Goal: Information Seeking & Learning: Learn about a topic

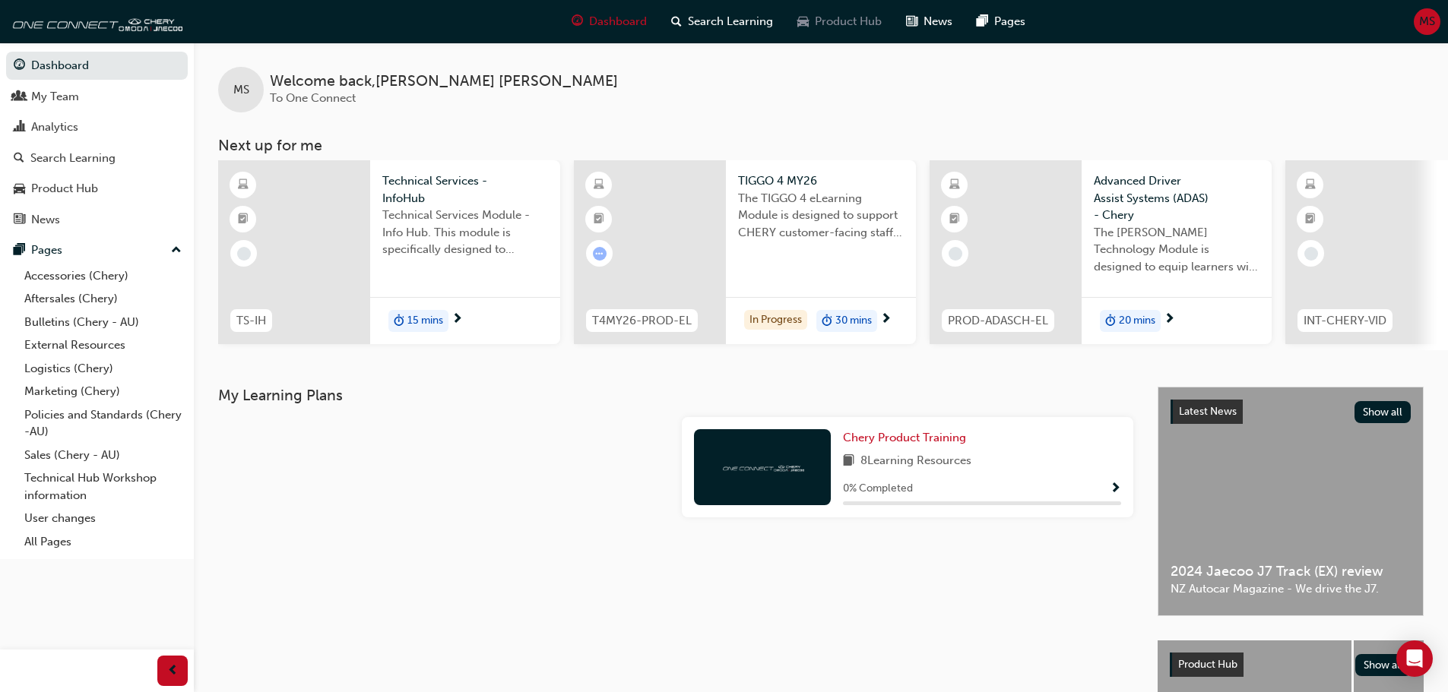
click at [831, 21] on span "Product Hub" at bounding box center [848, 21] width 67 height 17
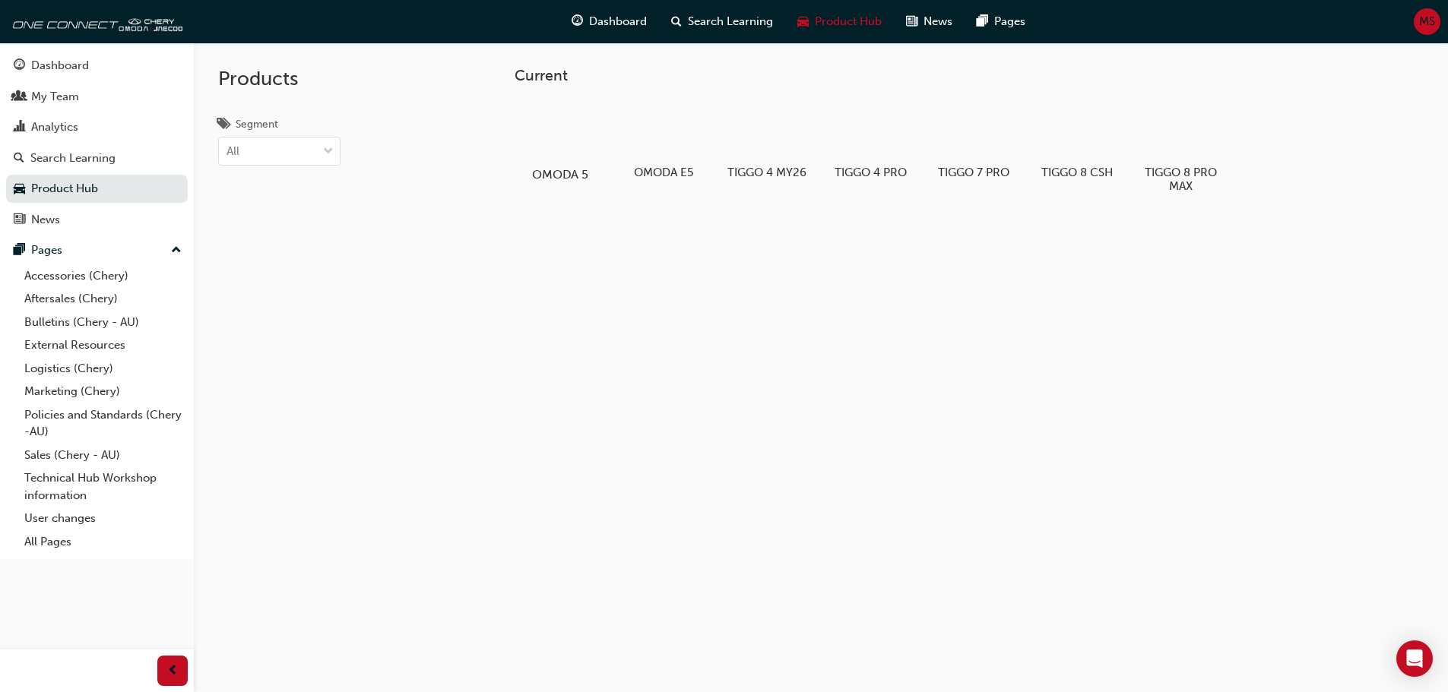
click at [587, 120] on div at bounding box center [560, 130] width 84 height 61
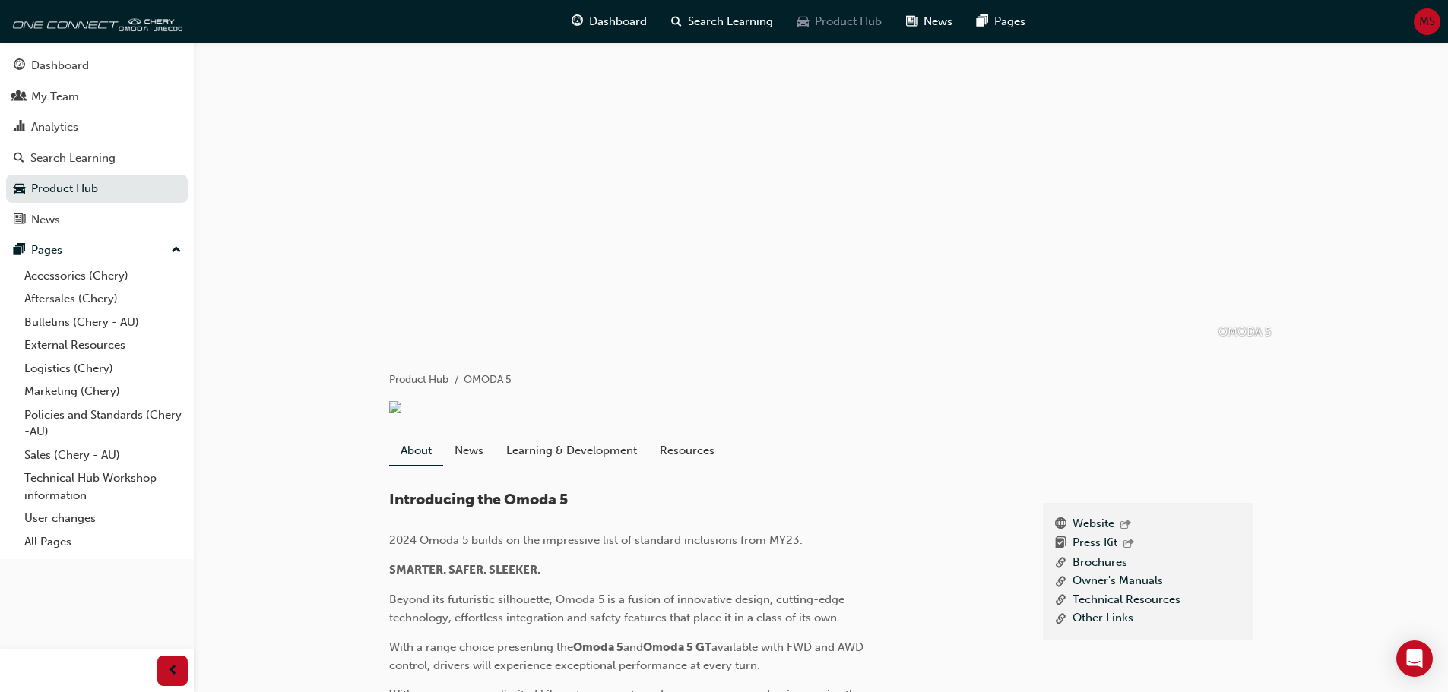
click at [851, 22] on span "Product Hub" at bounding box center [848, 21] width 67 height 17
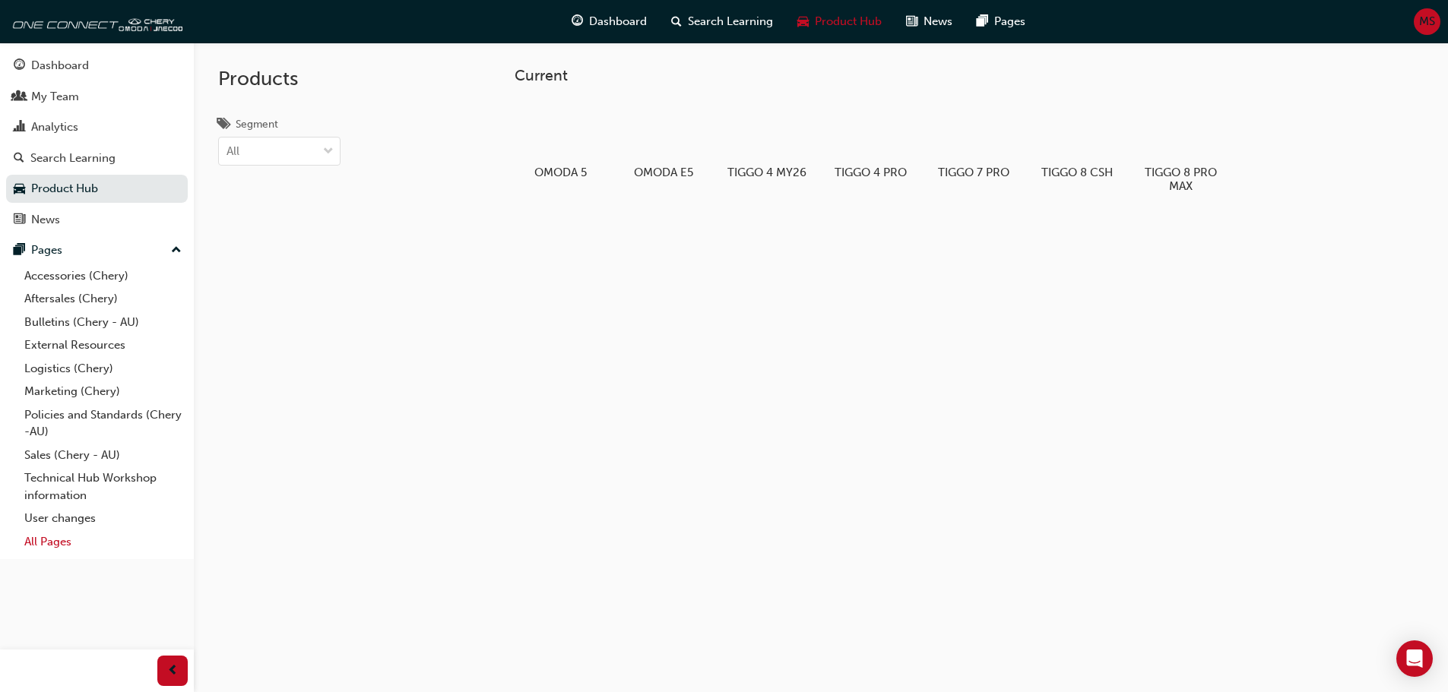
click at [37, 545] on link "All Pages" at bounding box center [102, 542] width 169 height 24
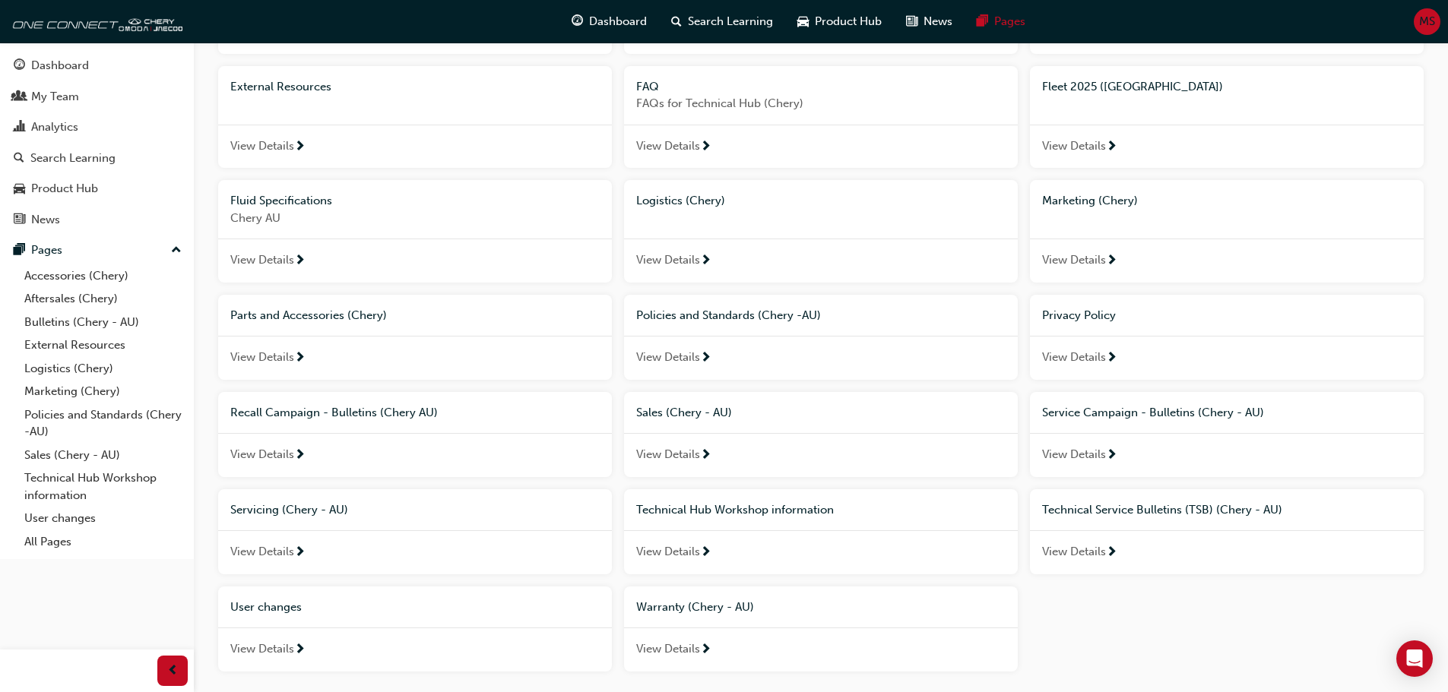
scroll to position [228, 0]
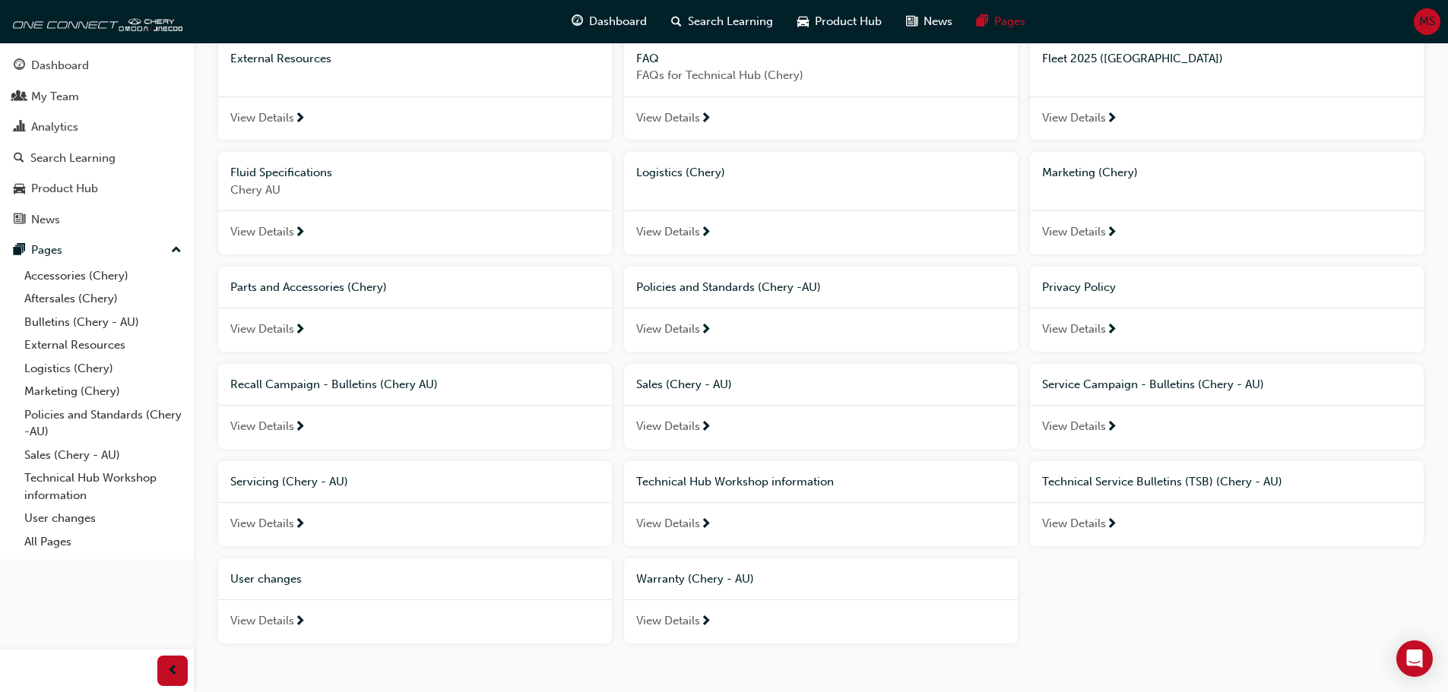
click at [279, 486] on span "Servicing (Chery - AU)" at bounding box center [289, 482] width 118 height 14
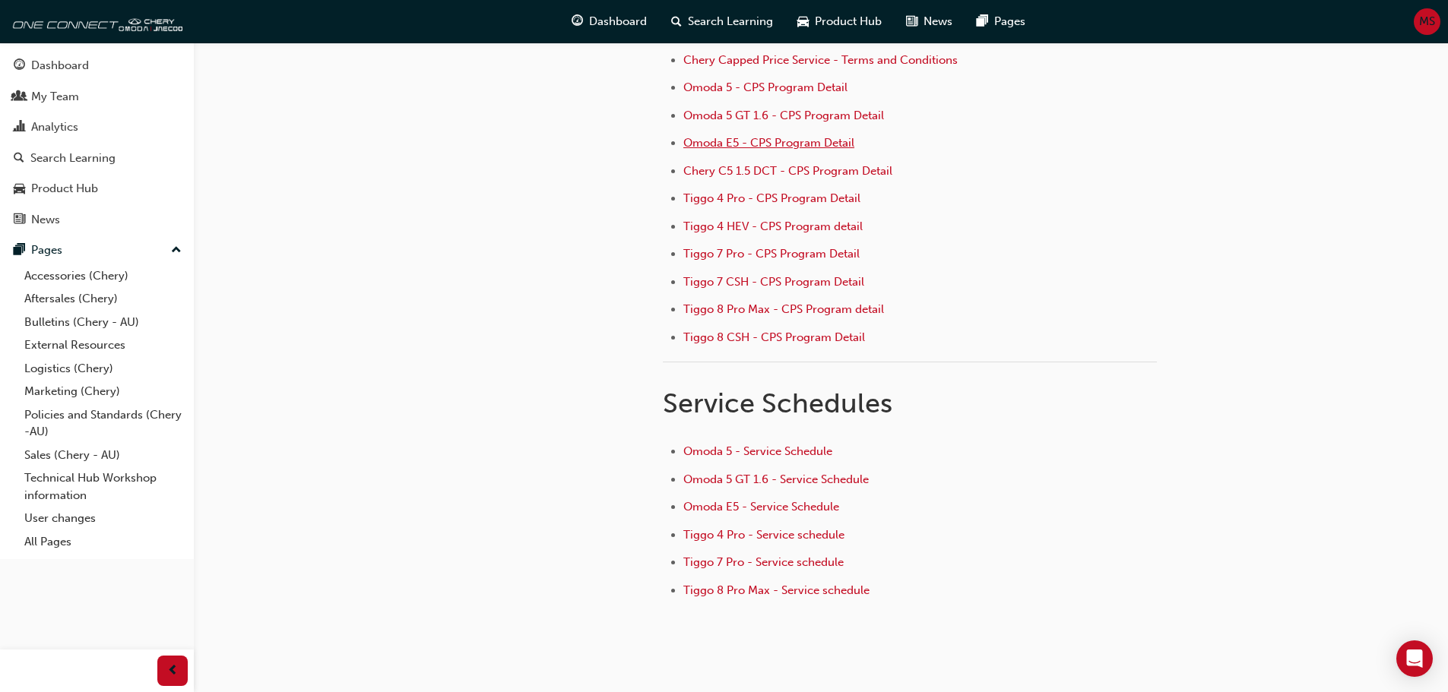
scroll to position [236, 0]
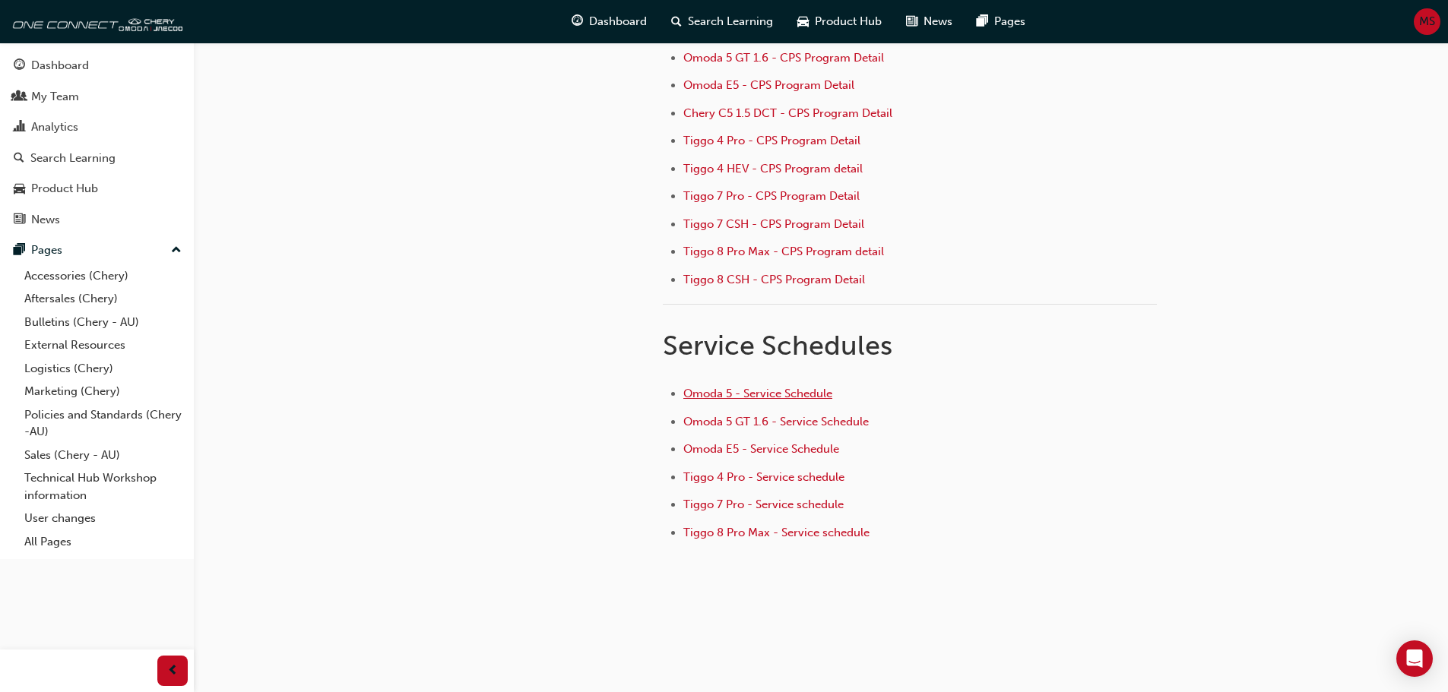
click at [704, 393] on span "Omoda 5 - Service Schedule" at bounding box center [757, 394] width 149 height 14
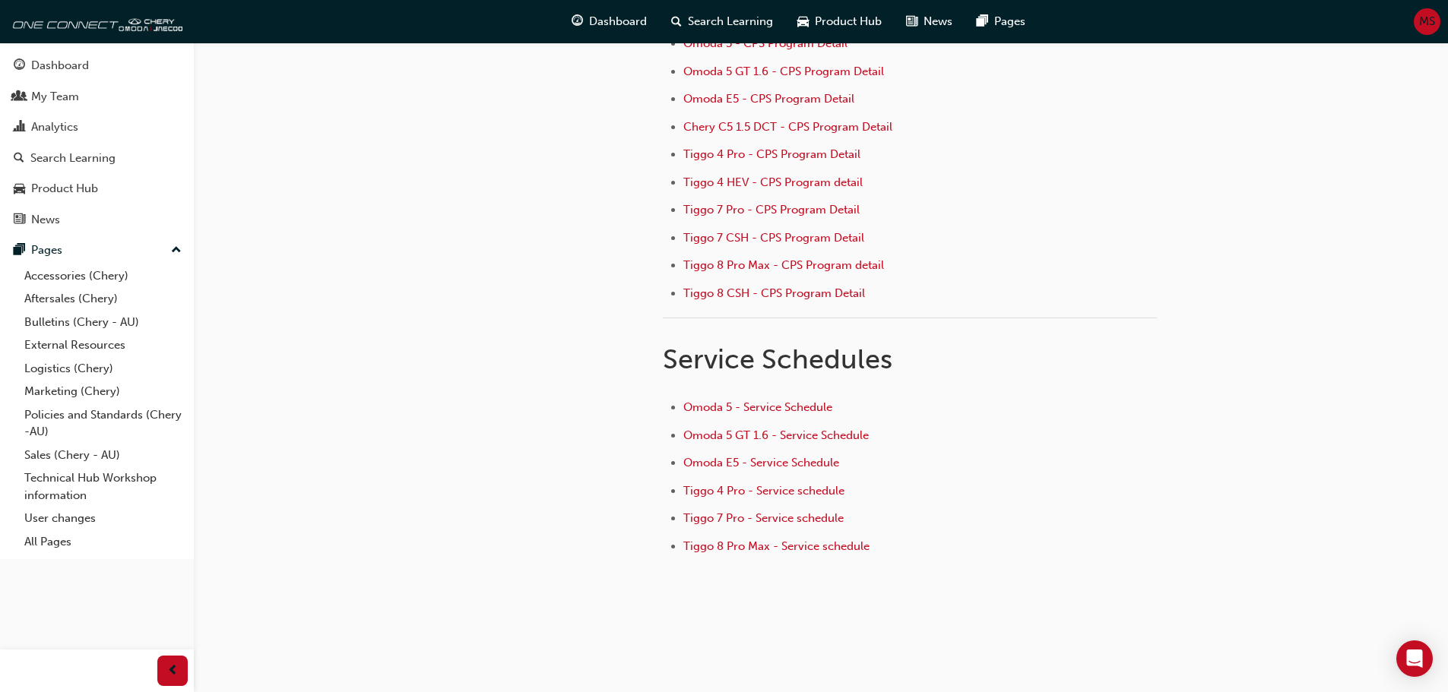
scroll to position [236, 0]
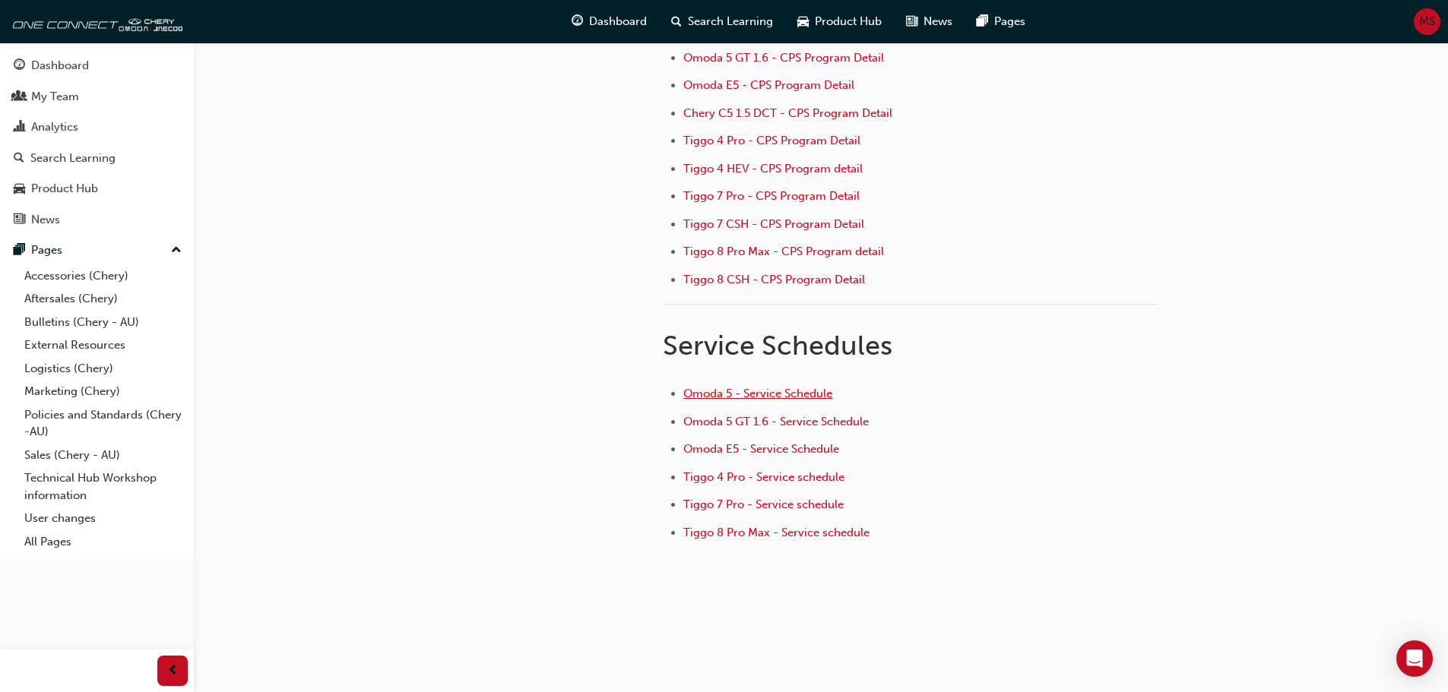
click at [785, 390] on span "Omoda 5 - Service Schedule" at bounding box center [757, 394] width 149 height 14
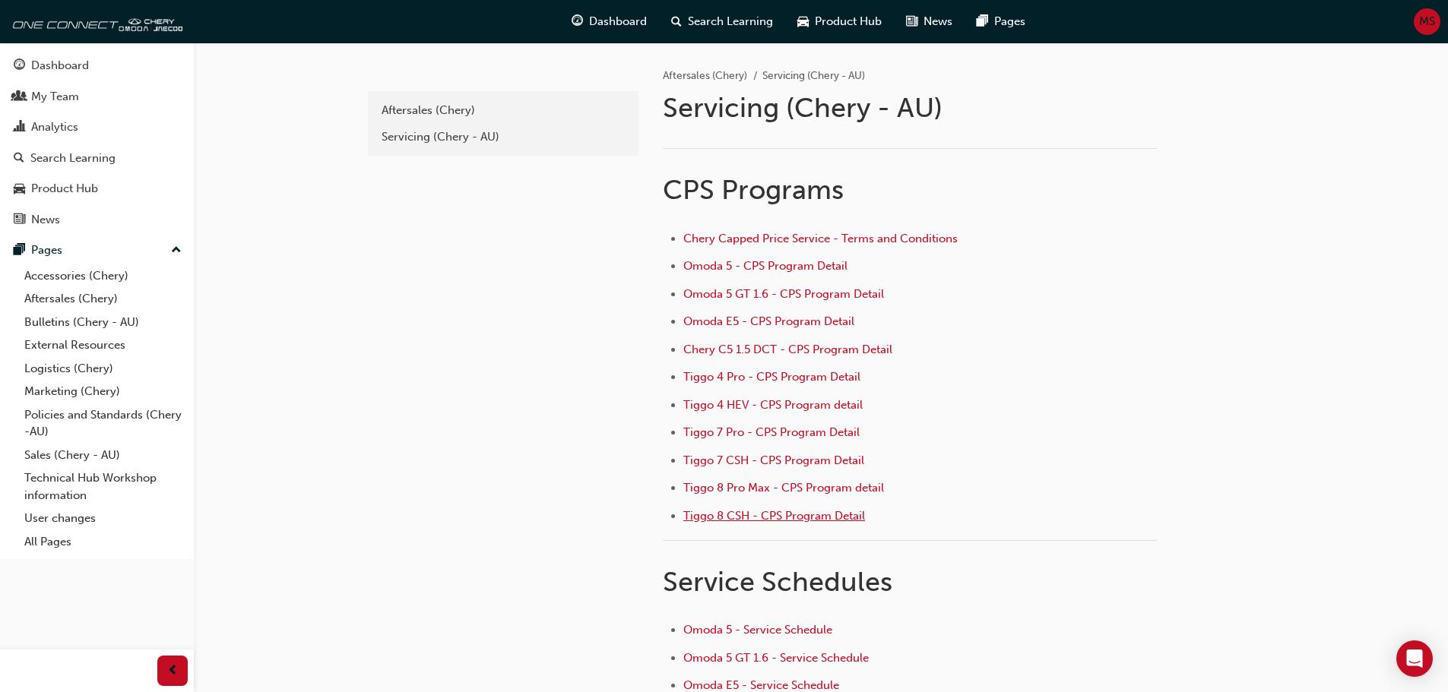
click at [811, 520] on span "Tiggo 8 CSH - CPS Program Detail" at bounding box center [774, 516] width 182 height 14
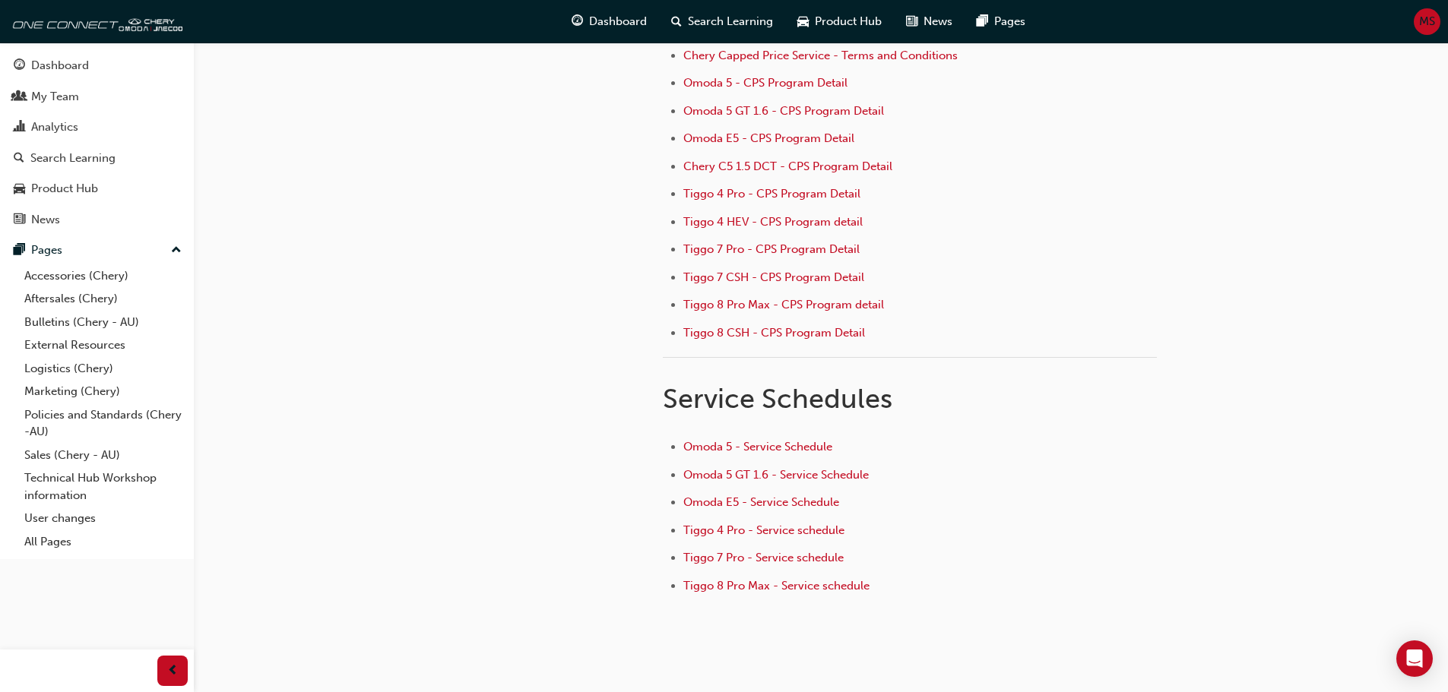
scroll to position [160, 0]
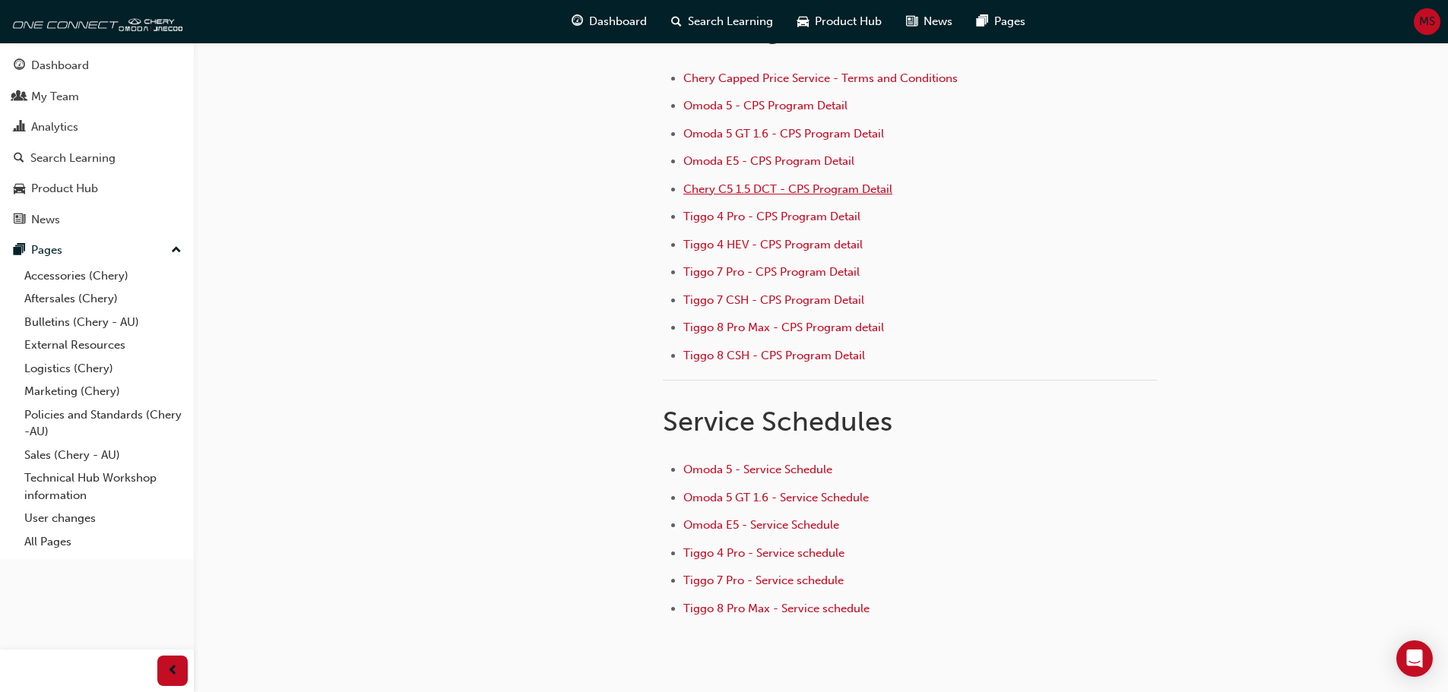
click at [822, 186] on span "Chery C5 1.5 DCT - CPS Program Detail" at bounding box center [787, 189] width 209 height 14
